Goal: Navigation & Orientation: Find specific page/section

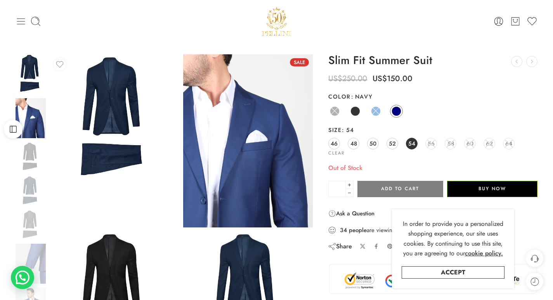
click at [20, 21] on icon at bounding box center [21, 21] width 8 height 6
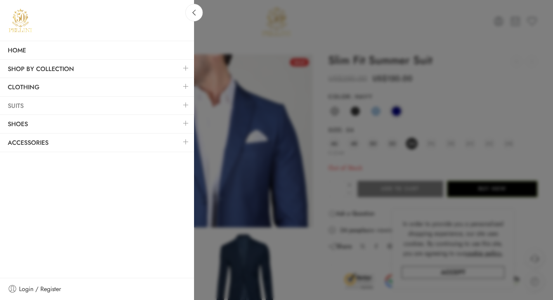
click at [22, 104] on link "Suits" at bounding box center [97, 106] width 194 height 18
click at [185, 105] on link at bounding box center [186, 105] width 16 height 17
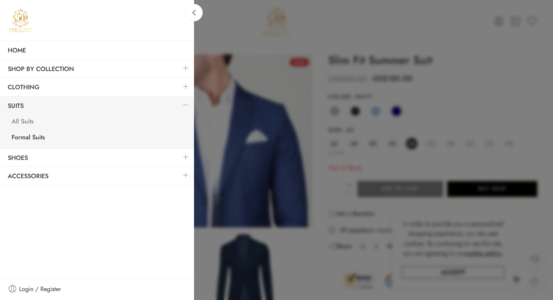
click at [18, 123] on link "All Suits" at bounding box center [99, 122] width 190 height 16
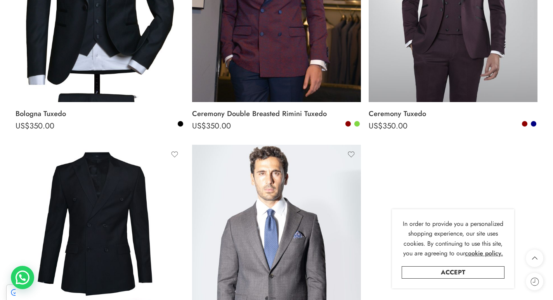
scroll to position [1747, 0]
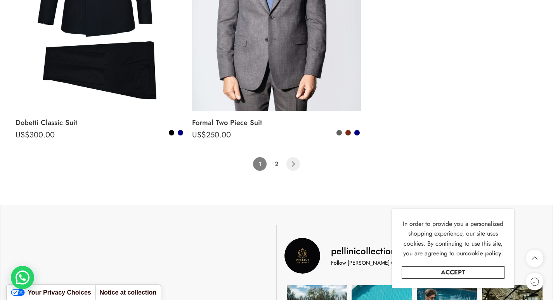
click at [290, 166] on icon "Product Pagination" at bounding box center [293, 164] width 14 height 14
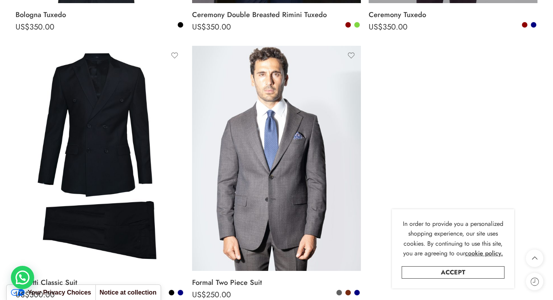
scroll to position [1806, 0]
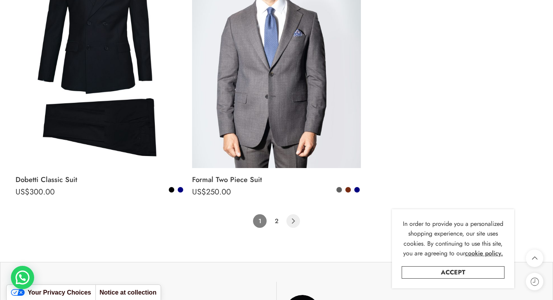
click at [296, 220] on icon "Product Pagination" at bounding box center [293, 221] width 14 height 14
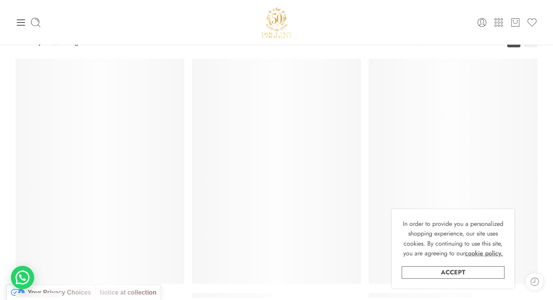
scroll to position [61, 0]
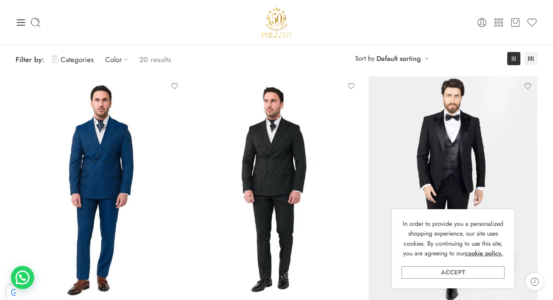
click at [473, 273] on link "Accept" at bounding box center [452, 272] width 103 height 12
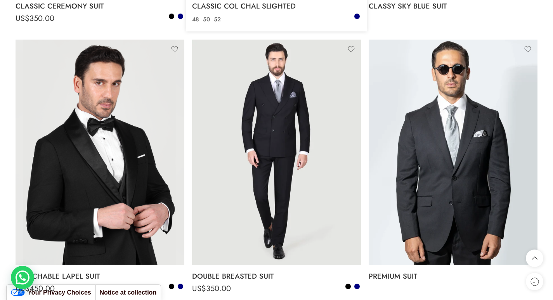
scroll to position [643, 0]
